Goal: Task Accomplishment & Management: Use online tool/utility

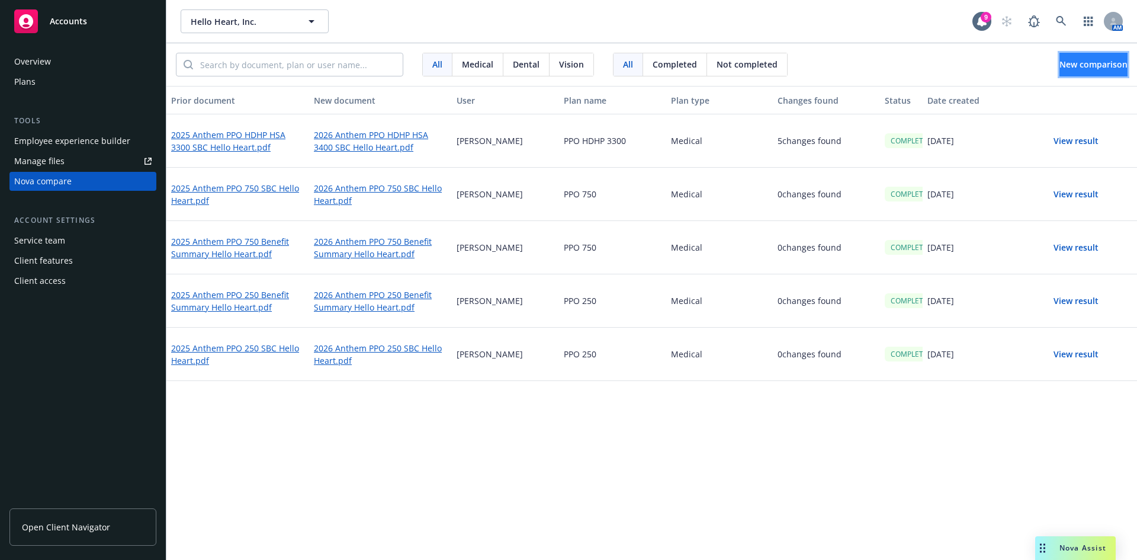
click at [1059, 57] on button "New comparison" at bounding box center [1093, 65] width 68 height 24
